Goal: Task Accomplishment & Management: Use online tool/utility

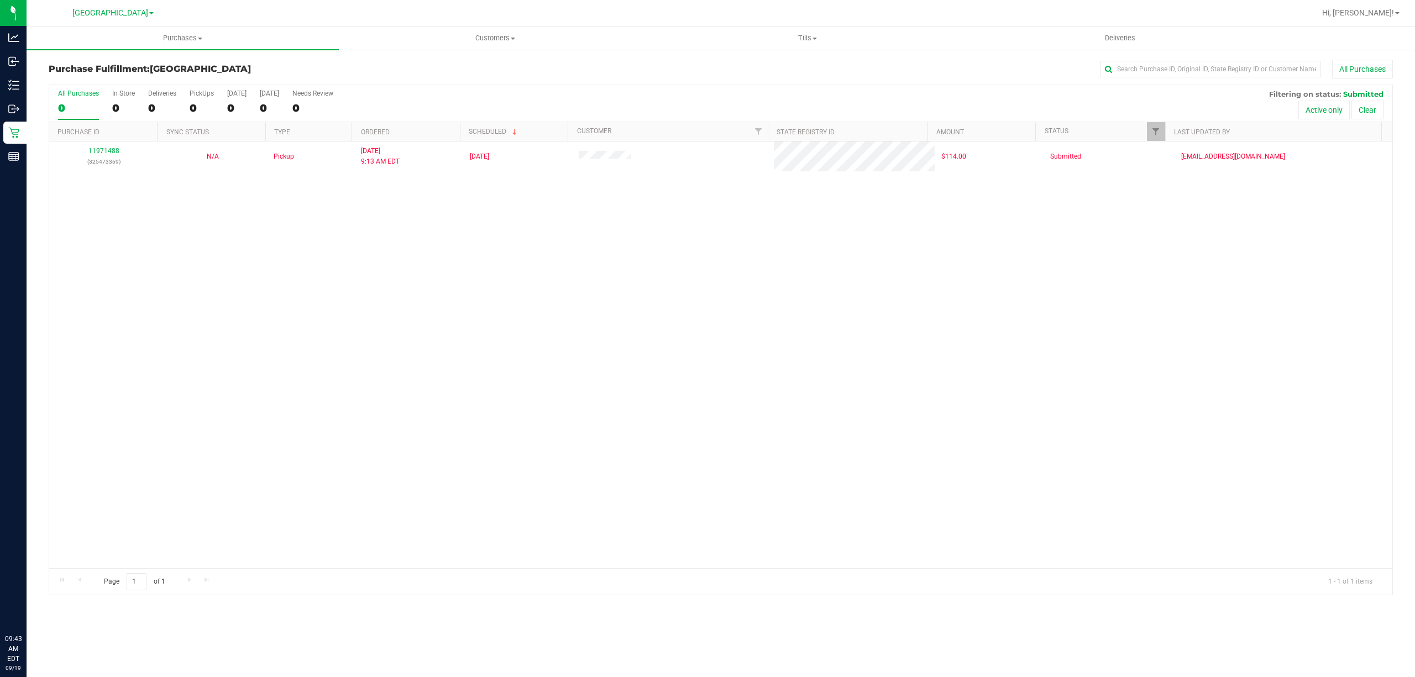
click at [428, 292] on div "11971488 (325473369) N/A Pickup [DATE] 9:13 AM EDT 9/19/2025 $114.00 Submitted …" at bounding box center [720, 355] width 1343 height 427
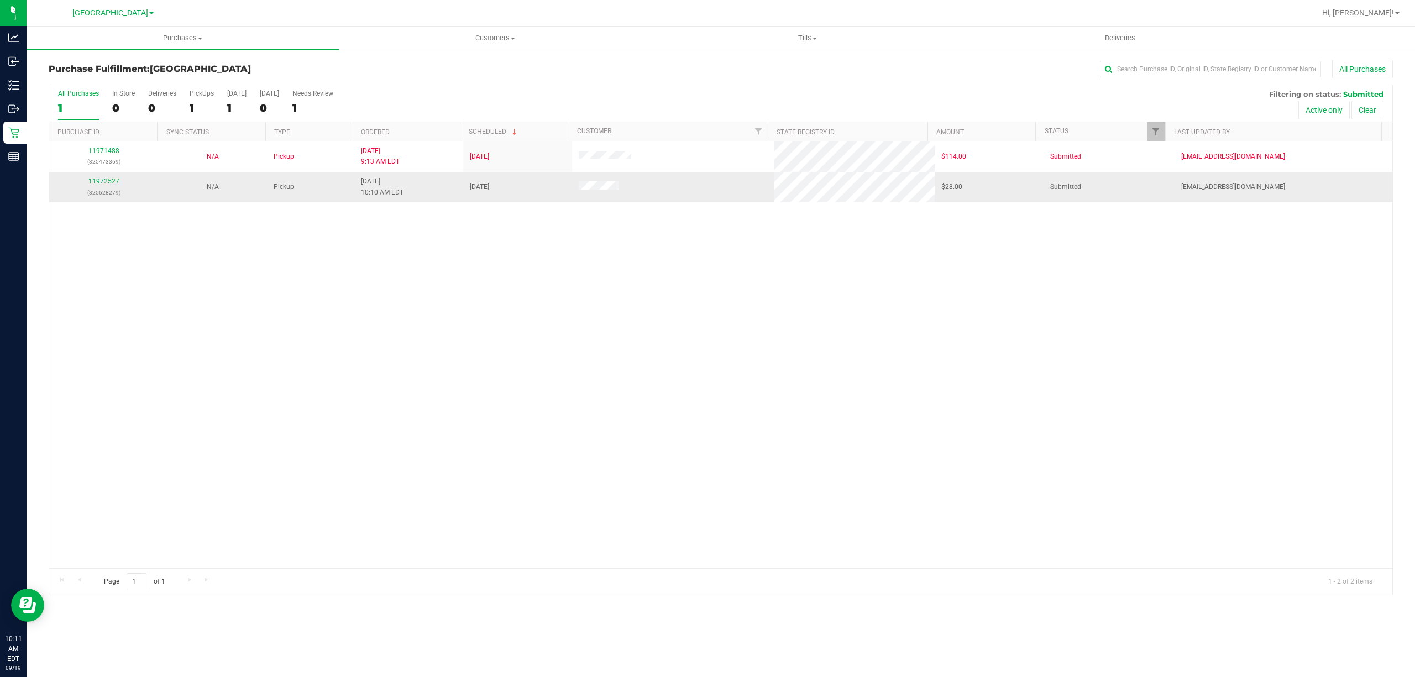
click at [91, 178] on link "11972527" at bounding box center [103, 181] width 31 height 8
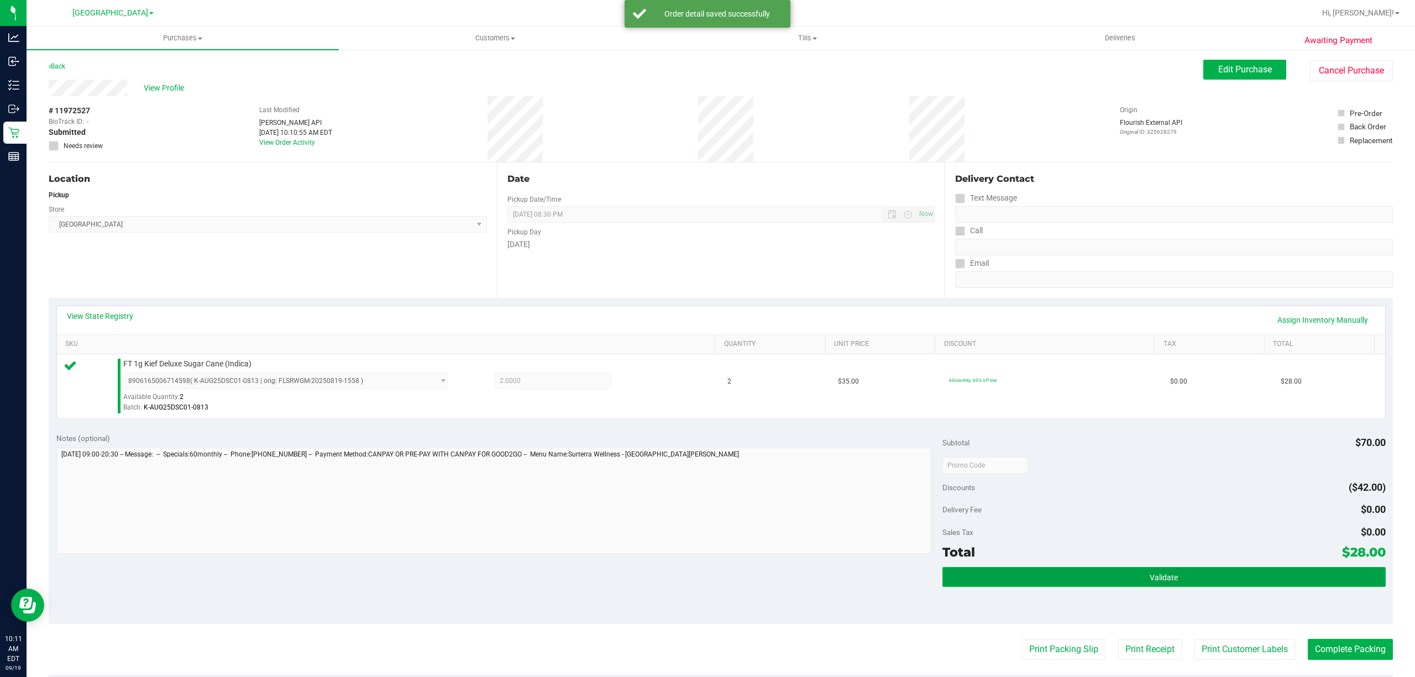
click at [1032, 584] on button "Validate" at bounding box center [1164, 577] width 443 height 20
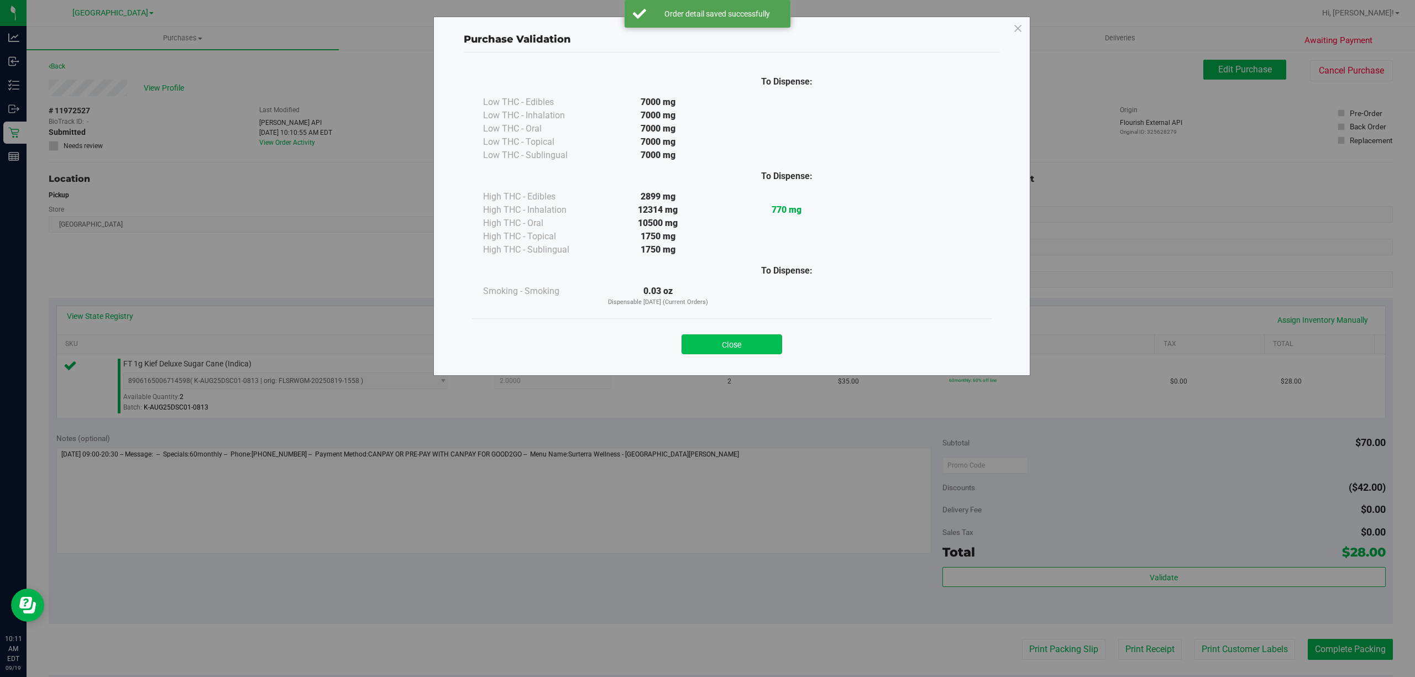
click at [760, 337] on button "Close" at bounding box center [732, 344] width 101 height 20
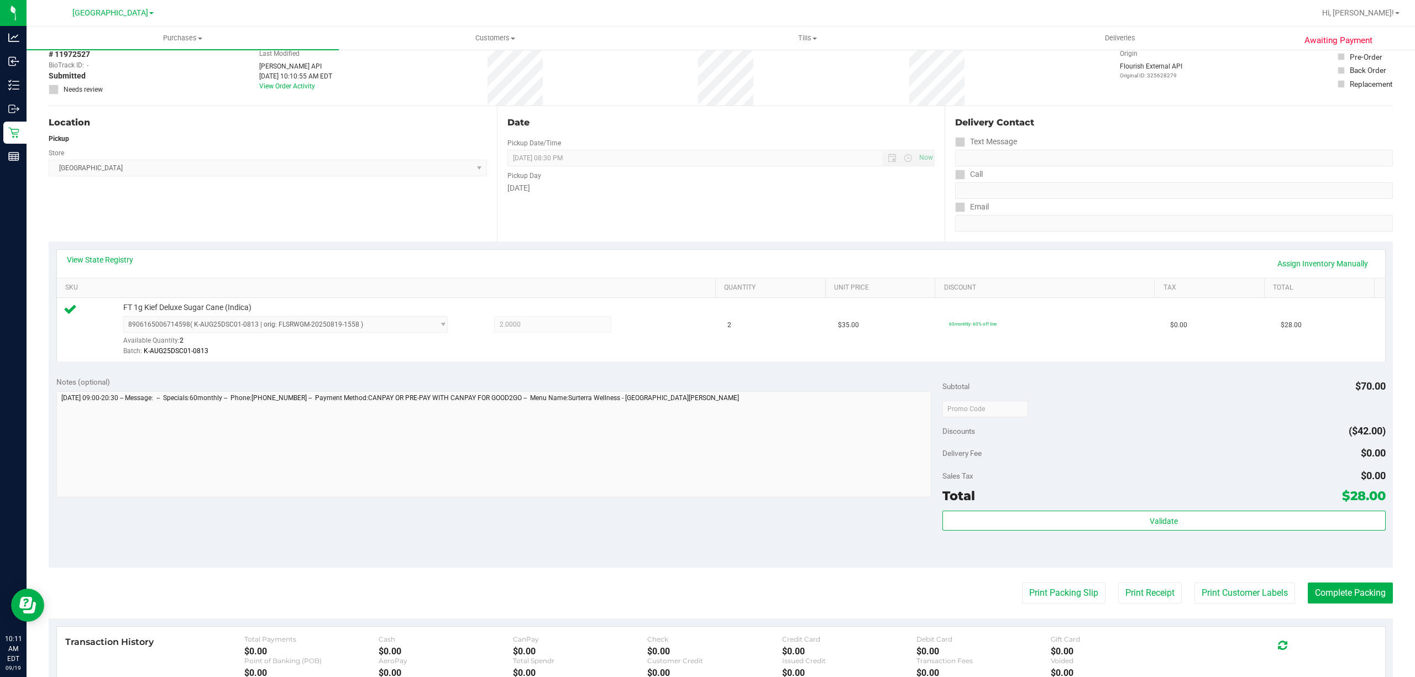
scroll to position [74, 0]
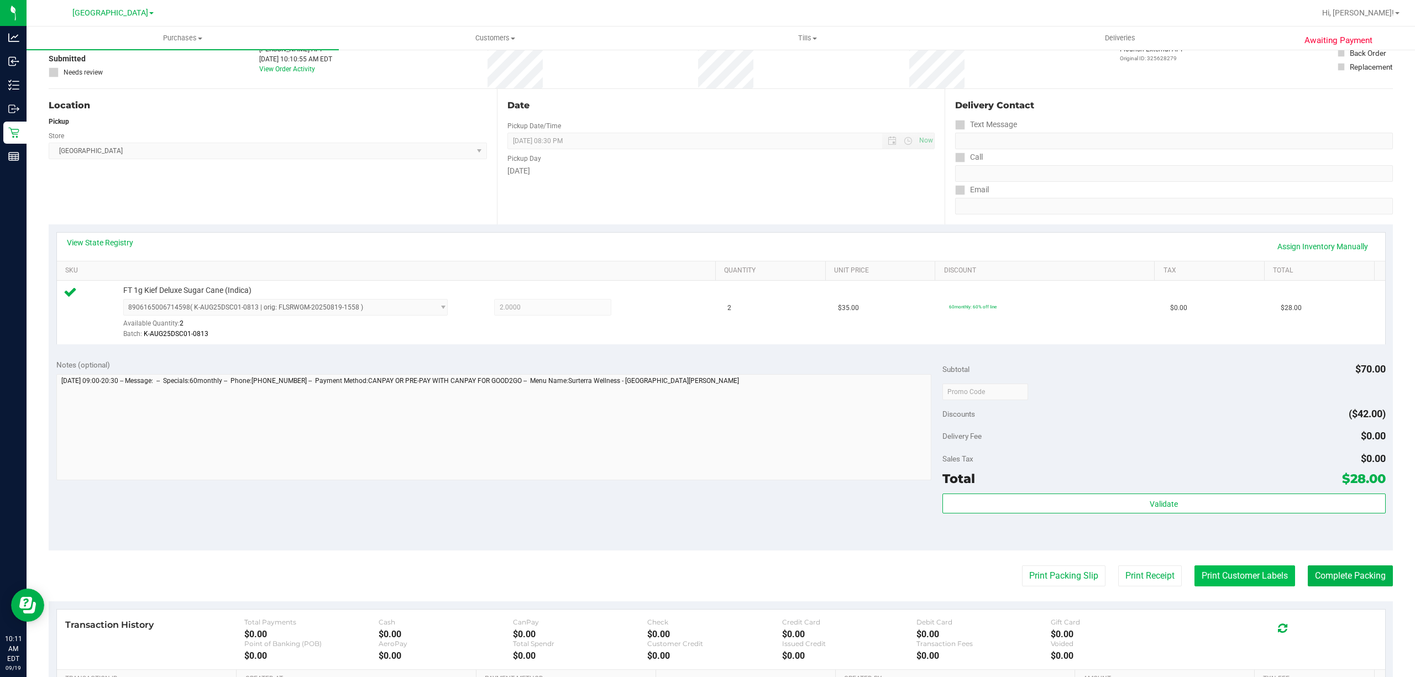
click at [1212, 580] on button "Print Customer Labels" at bounding box center [1245, 576] width 101 height 21
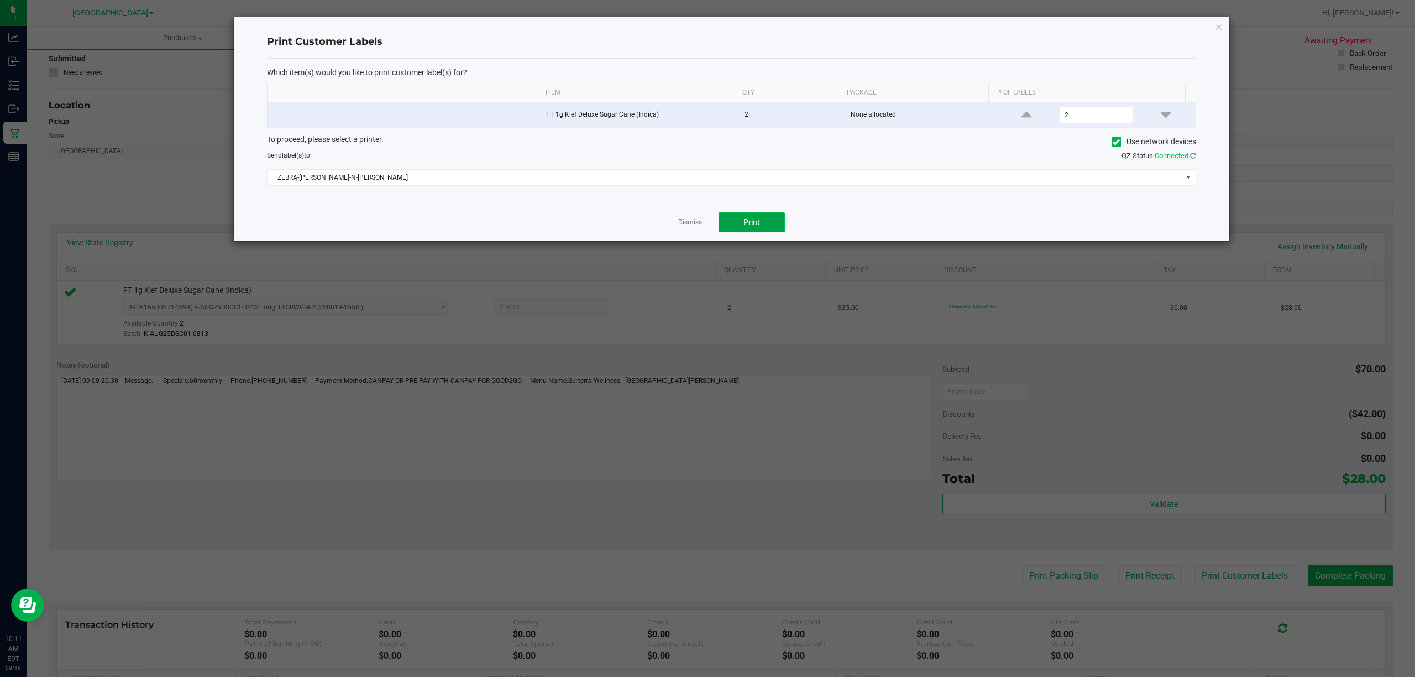
click at [781, 232] on button "Print" at bounding box center [752, 222] width 66 height 20
click at [693, 226] on link "Dismiss" at bounding box center [690, 222] width 24 height 9
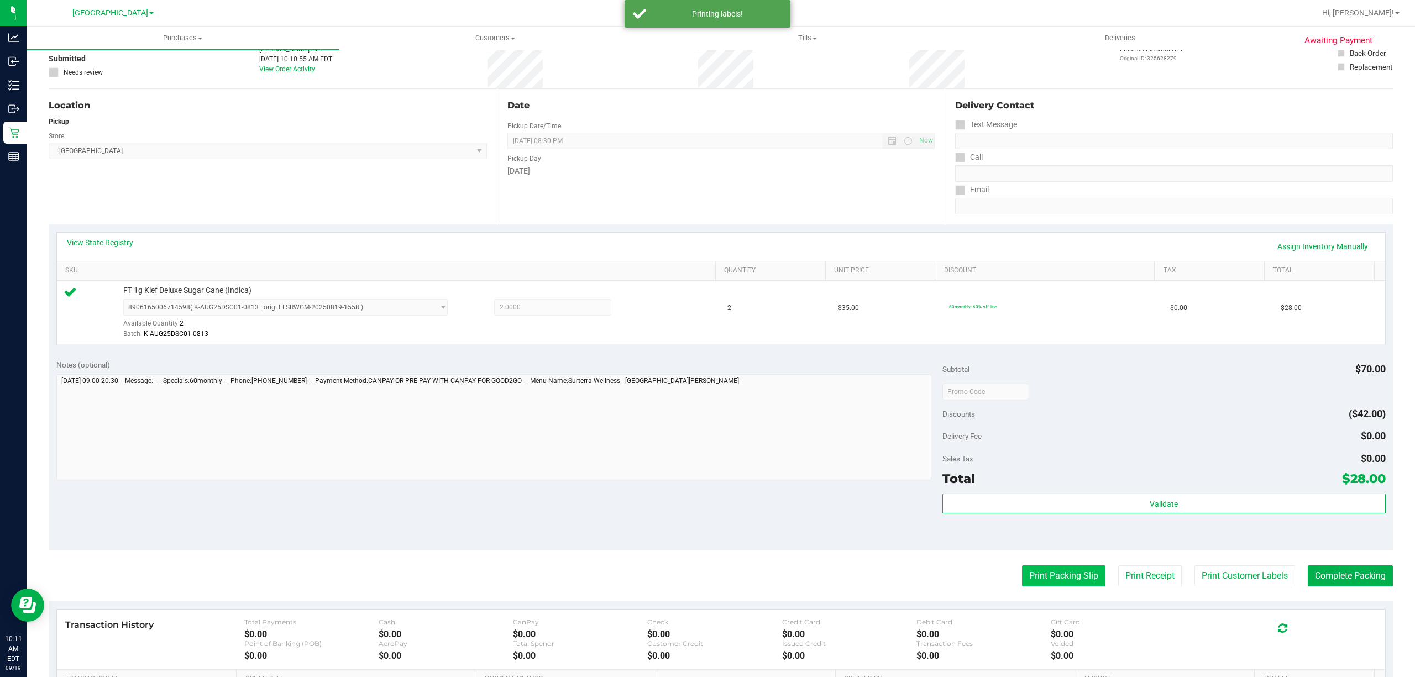
click at [1045, 576] on button "Print Packing Slip" at bounding box center [1063, 576] width 83 height 21
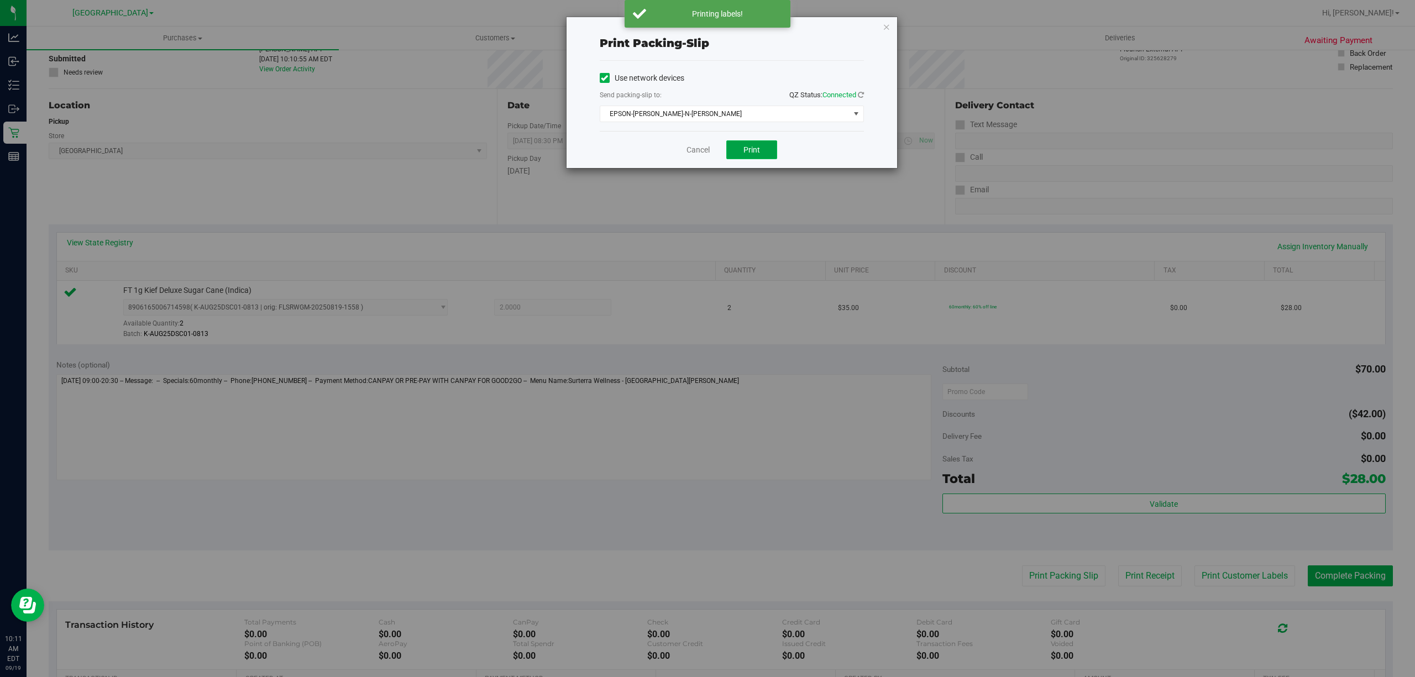
click at [755, 143] on button "Print" at bounding box center [751, 149] width 51 height 19
click at [888, 25] on icon "button" at bounding box center [887, 26] width 8 height 13
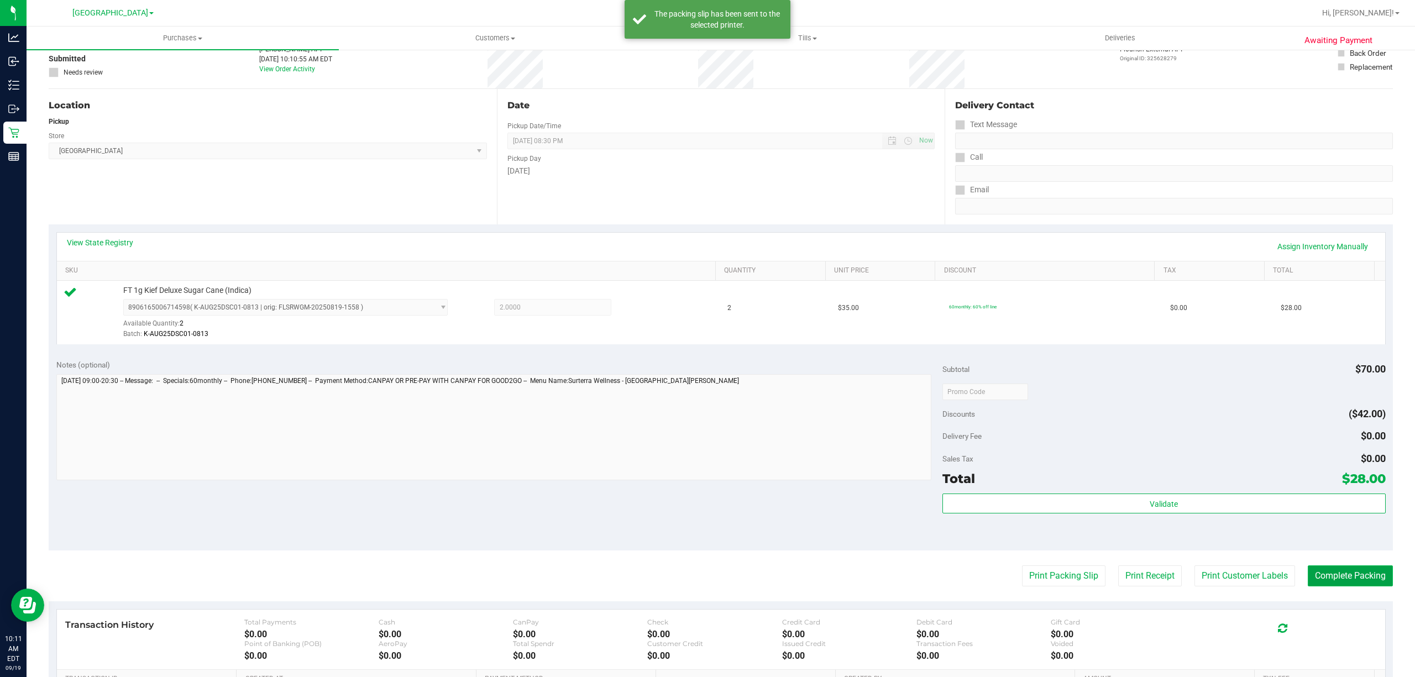
click at [1323, 569] on button "Complete Packing" at bounding box center [1350, 576] width 85 height 21
